Goal: Transaction & Acquisition: Purchase product/service

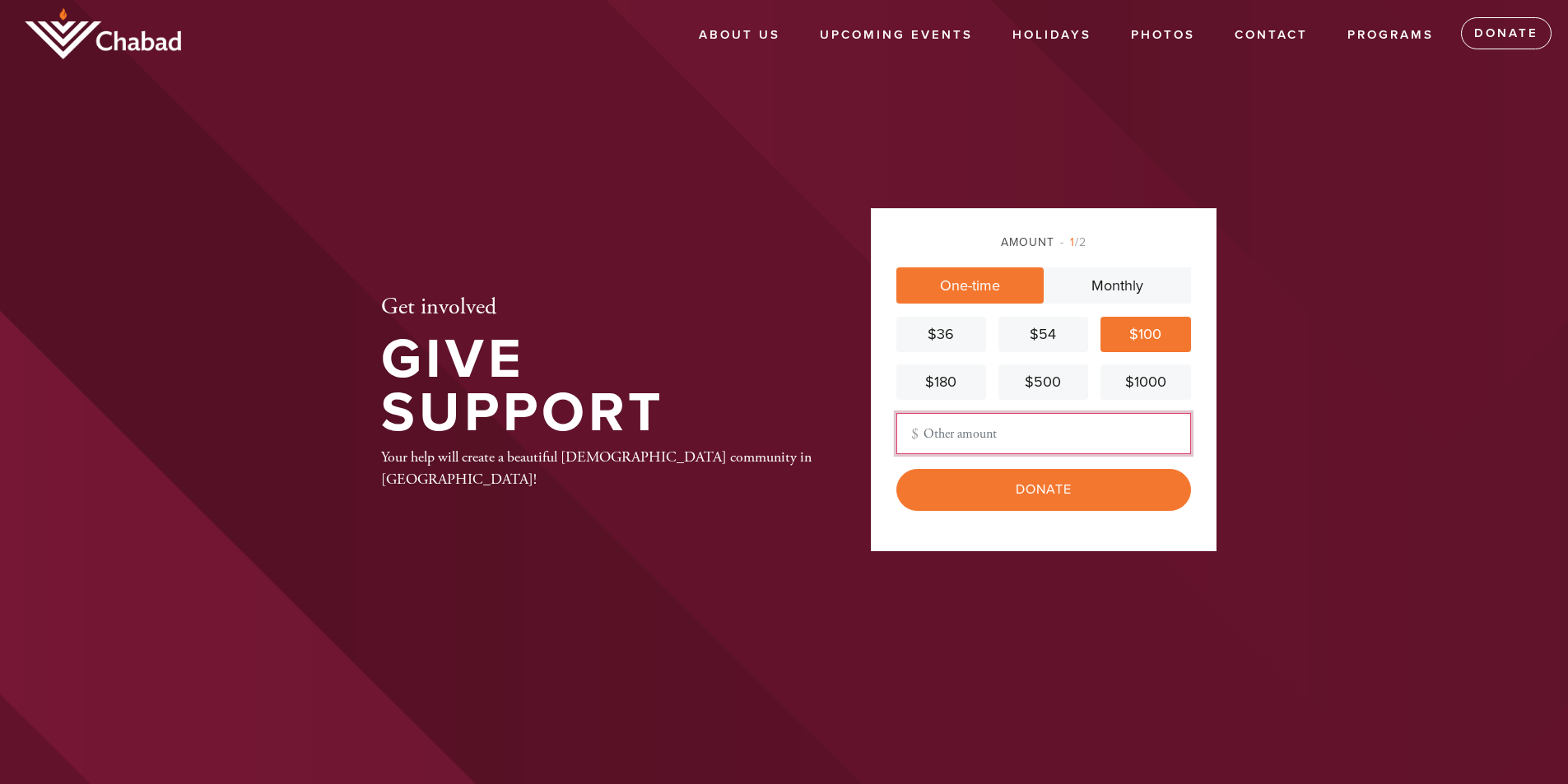
click at [1019, 444] on input "Other Amount" at bounding box center [1043, 434] width 294 height 42
click at [1030, 444] on input "Other Amount" at bounding box center [1043, 434] width 294 height 42
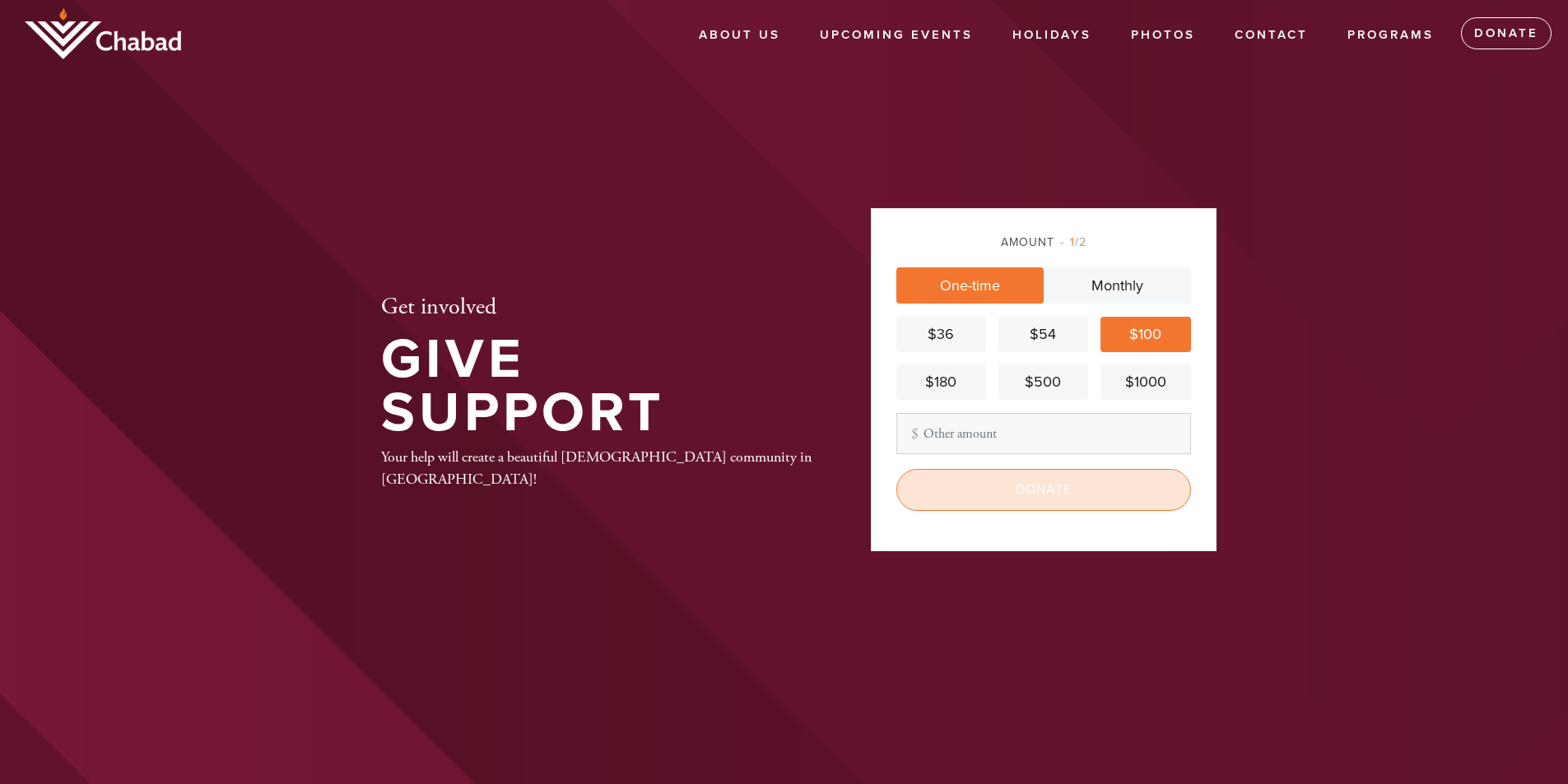
click at [1057, 507] on input "Donate" at bounding box center [1043, 490] width 294 height 42
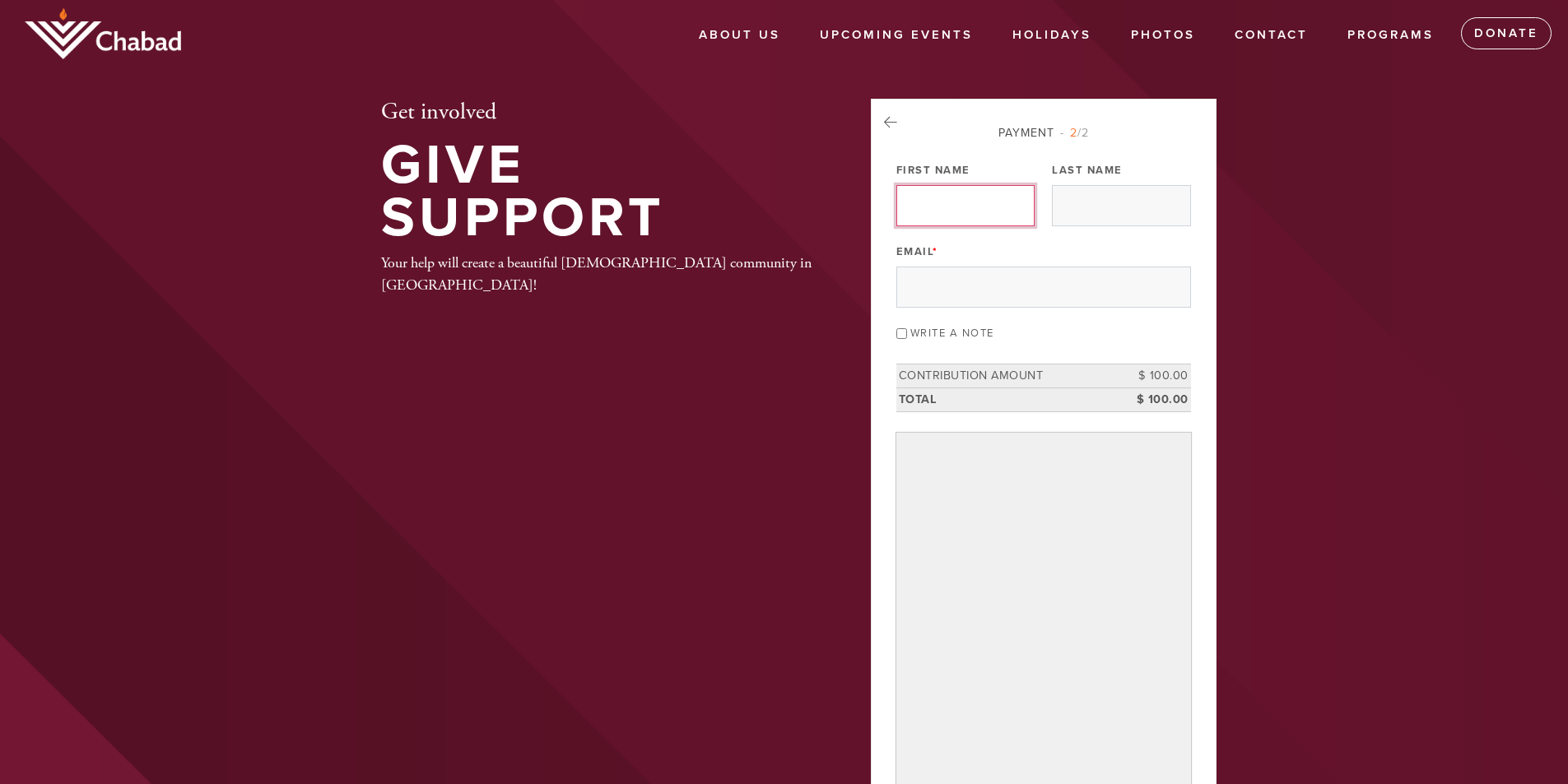
click at [967, 200] on input "First Name" at bounding box center [965, 206] width 139 height 42
type input "elimelach"
click at [1084, 215] on input "Last Name" at bounding box center [1121, 206] width 139 height 42
type input "[PERSON_NAME]"
click at [1014, 275] on input "Email *" at bounding box center [1043, 287] width 294 height 42
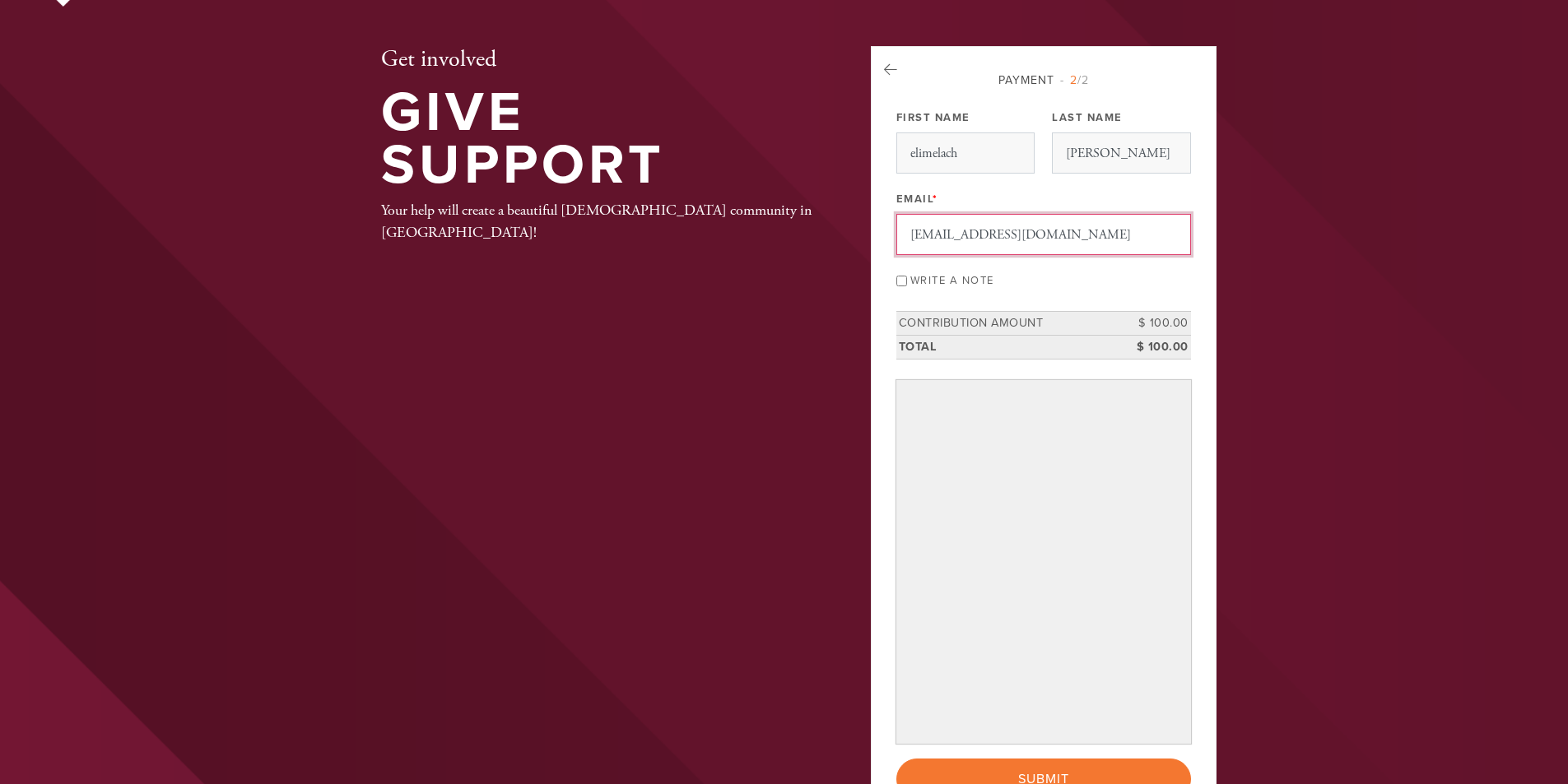
scroll to position [82, 0]
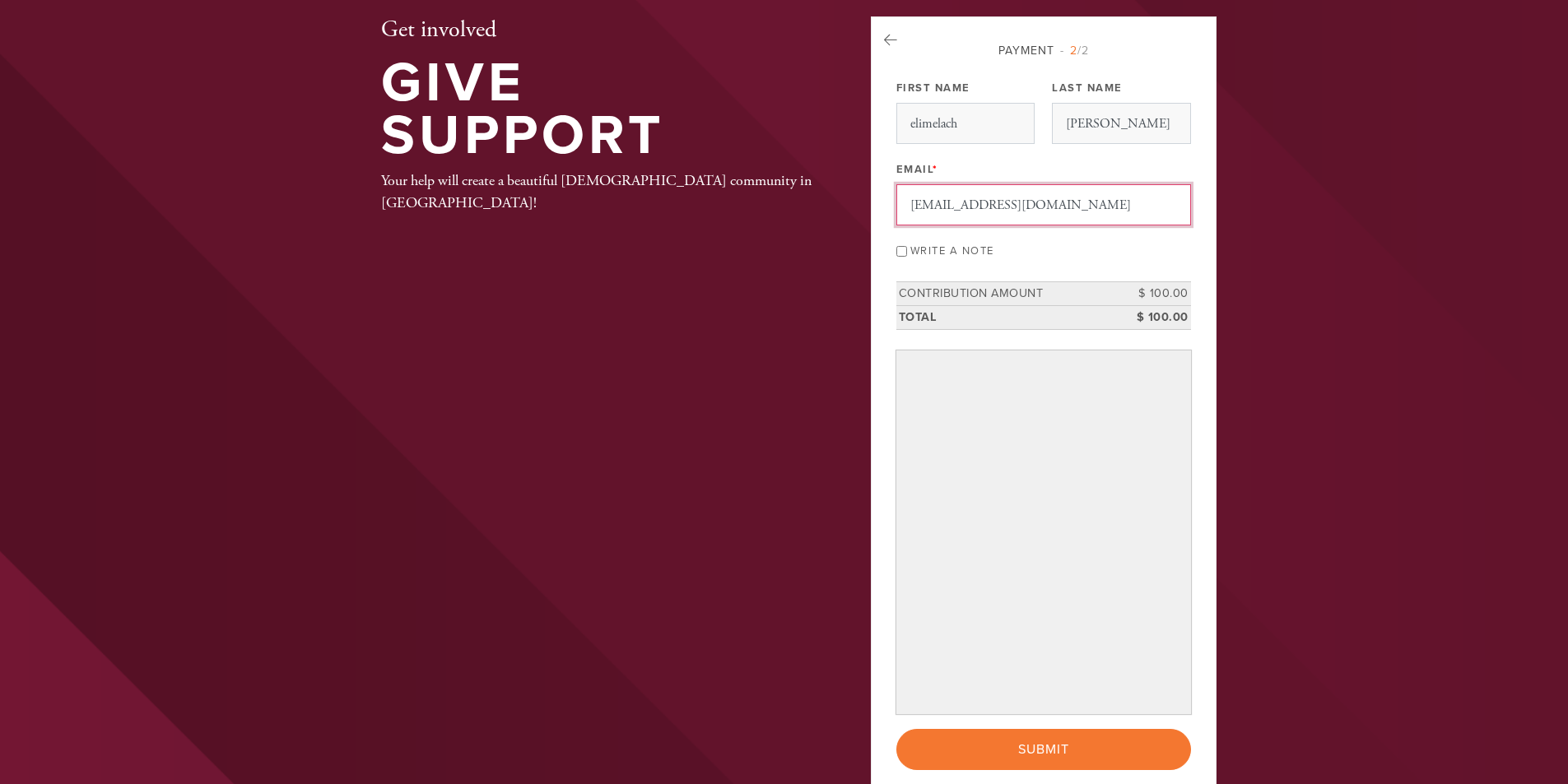
type input "[EMAIL_ADDRESS][DOMAIN_NAME]"
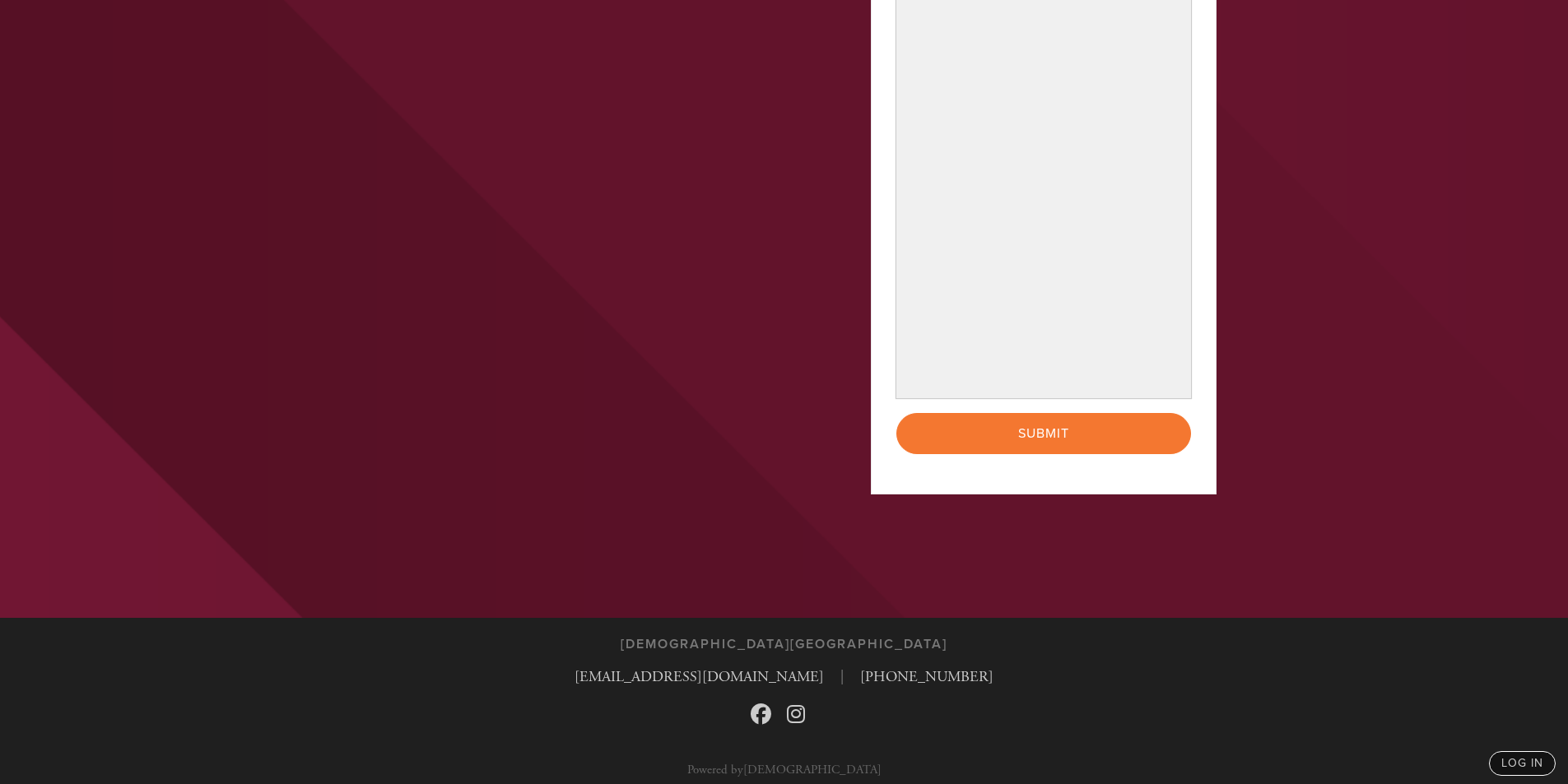
scroll to position [617, 0]
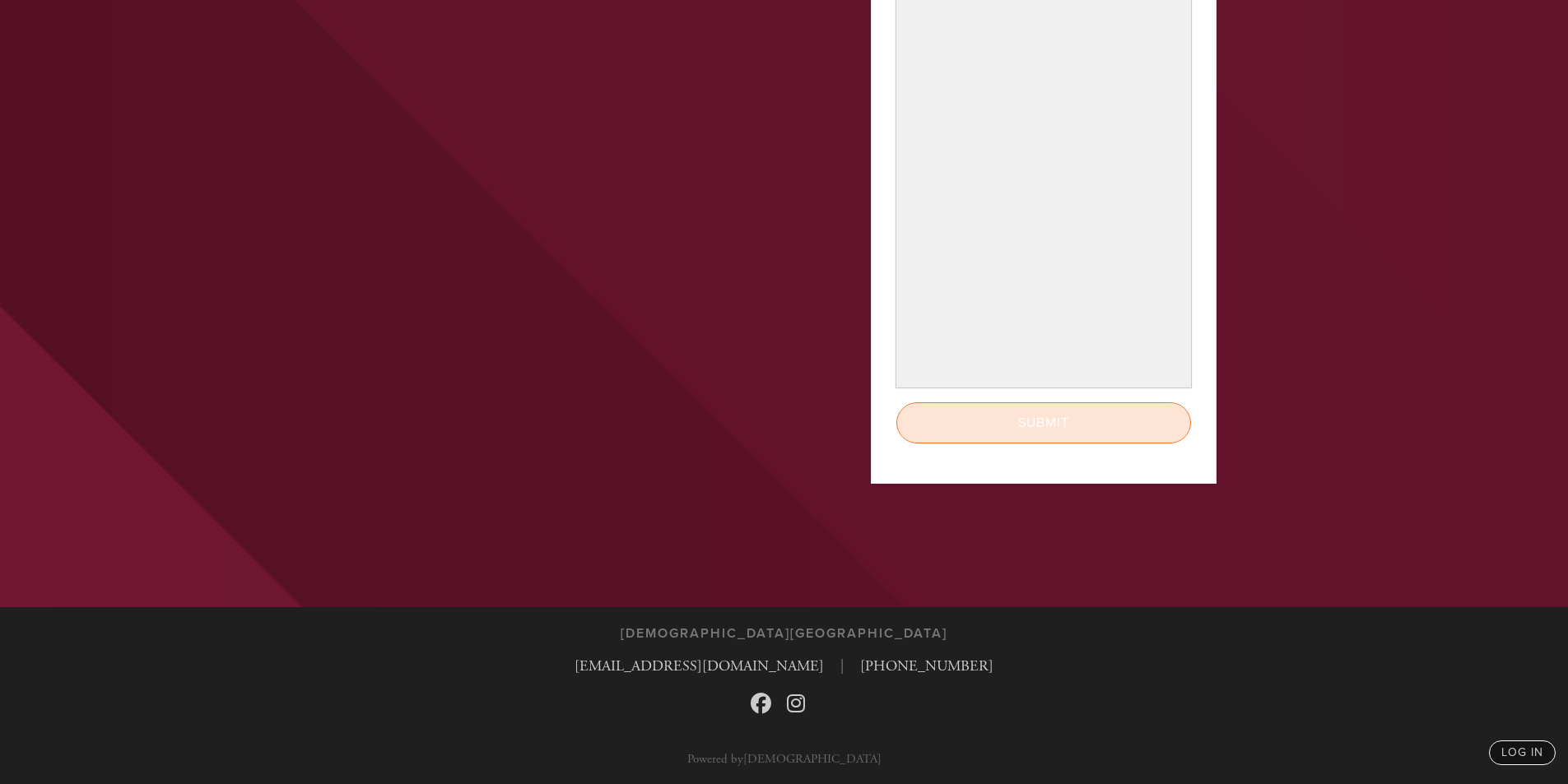
click at [1098, 421] on input "Submit" at bounding box center [1043, 423] width 294 height 42
